Goal: Check status: Check status

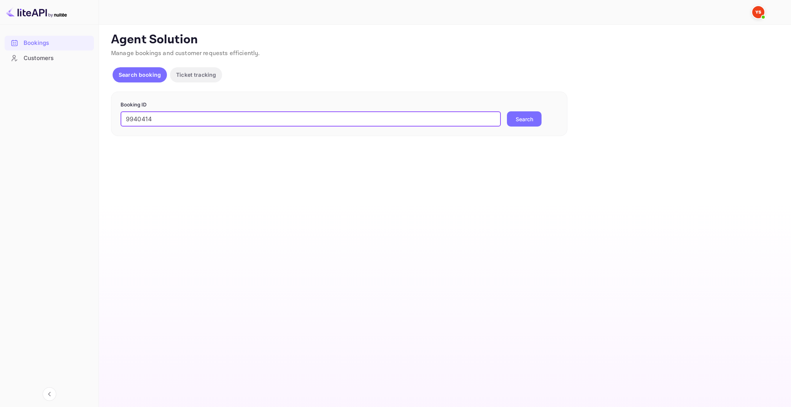
type input "9940414"
click at [507, 111] on button "Search" at bounding box center [524, 118] width 35 height 15
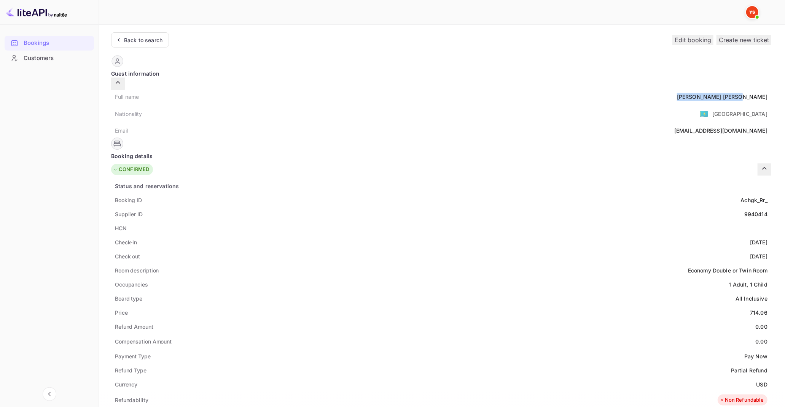
drag, startPoint x: 394, startPoint y: 89, endPoint x: 435, endPoint y: 89, distance: 41.1
click at [435, 90] on div "Full name [PERSON_NAME] Nationality 🇰🇿 [DEMOGRAPHIC_DATA] Email [EMAIL_ADDRESS]…" at bounding box center [441, 114] width 660 height 48
copy div "[PERSON_NAME]"
drag, startPoint x: 414, startPoint y: 301, endPoint x: 430, endPoint y: 303, distance: 16.5
click at [750, 309] on div "714.06" at bounding box center [759, 313] width 18 height 8
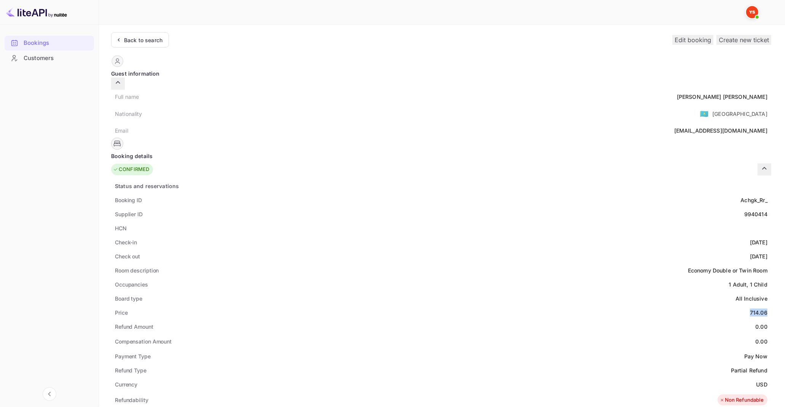
copy div "714.06"
drag, startPoint x: 421, startPoint y: 372, endPoint x: 432, endPoint y: 373, distance: 11.1
click at [433, 378] on div "Currency USD" at bounding box center [441, 385] width 660 height 14
copy div "USD"
